Goal: Navigation & Orientation: Understand site structure

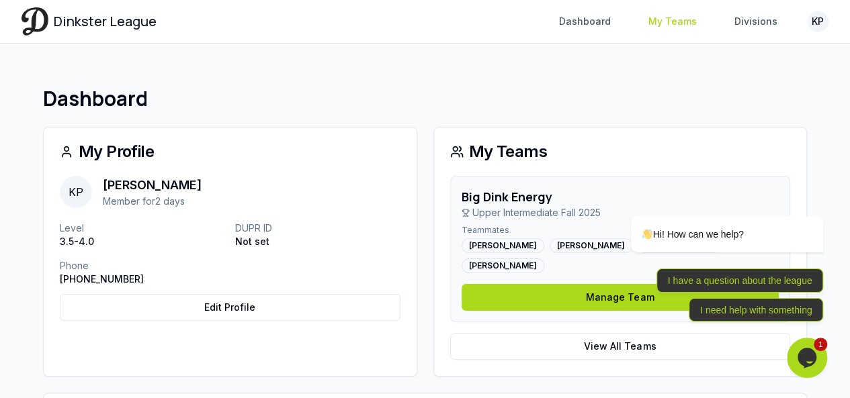
click at [694, 24] on link "My Teams" at bounding box center [672, 21] width 65 height 24
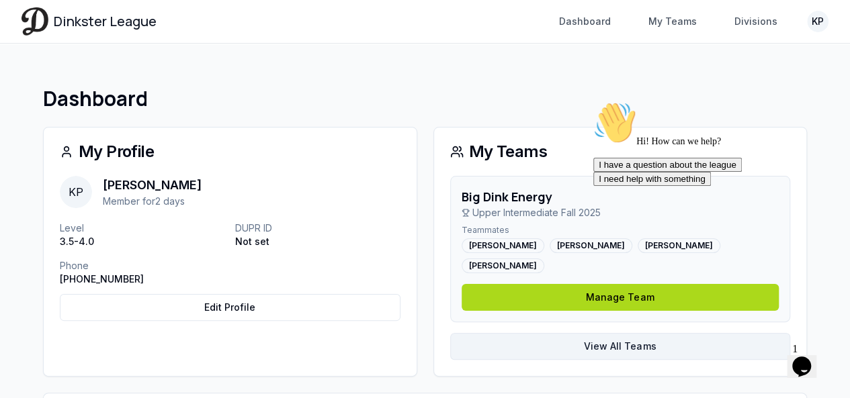
click at [542, 333] on link "View All Teams" at bounding box center [620, 346] width 341 height 27
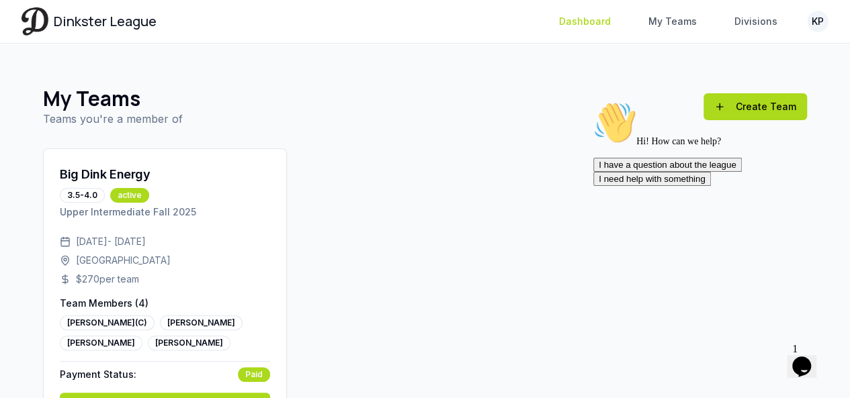
click at [604, 21] on link "Dashboard" at bounding box center [585, 21] width 68 height 24
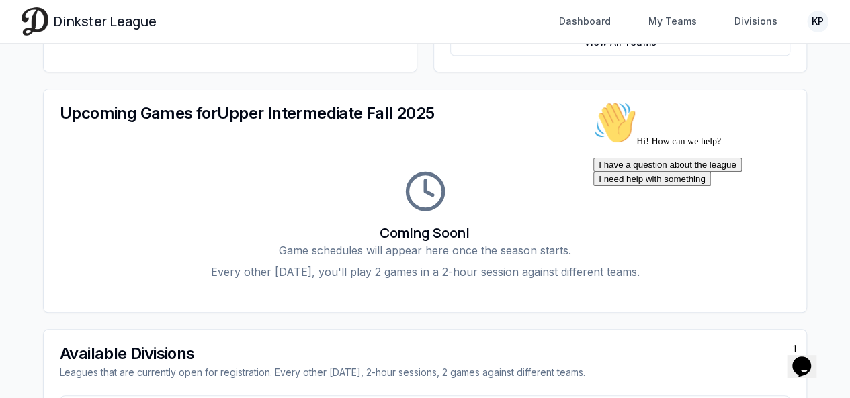
scroll to position [305, 0]
click at [743, 13] on link "Divisions" at bounding box center [755, 21] width 59 height 24
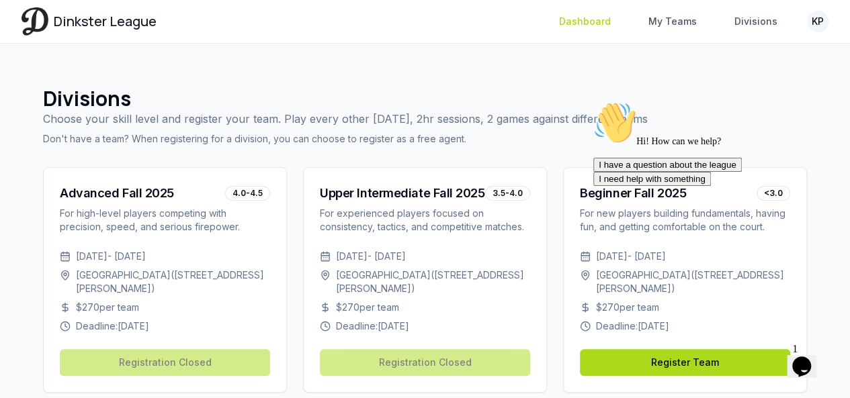
click at [591, 13] on link "Dashboard" at bounding box center [585, 21] width 68 height 24
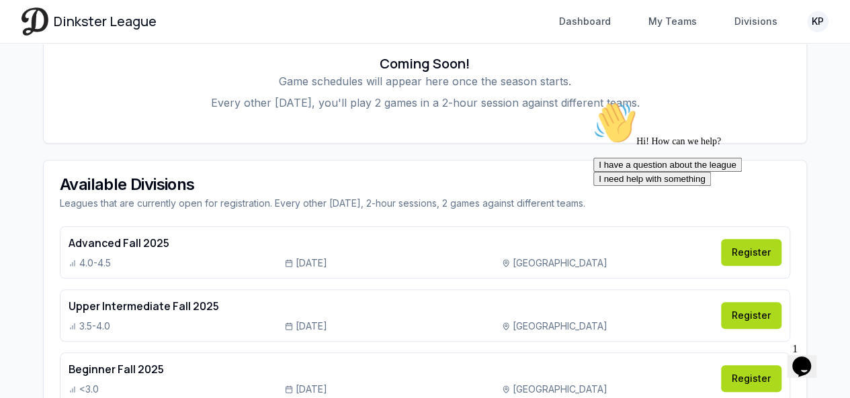
scroll to position [579, 0]
